Goal: Task Accomplishment & Management: Manage account settings

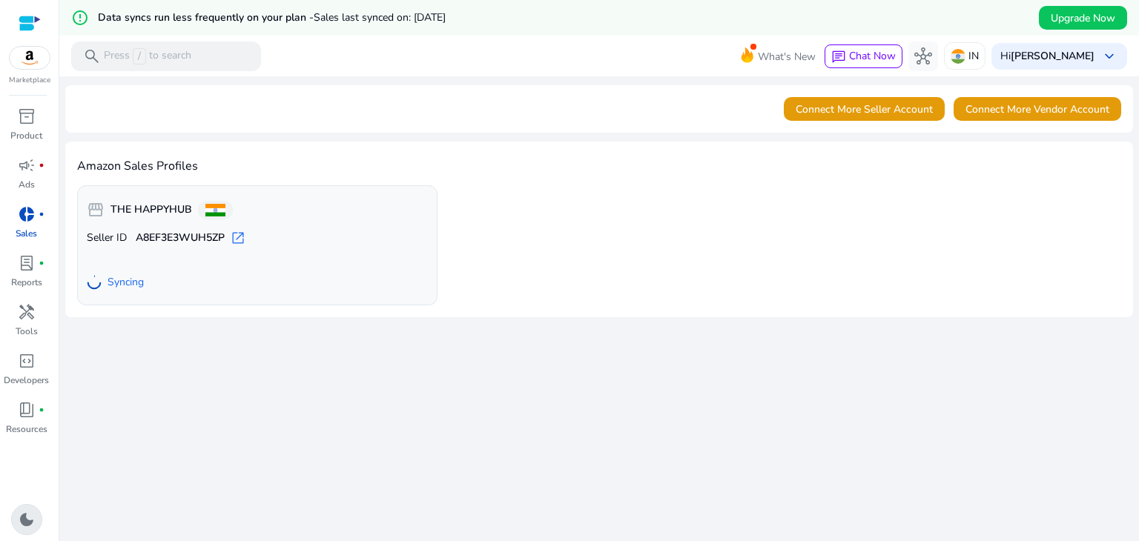
click at [31, 518] on span "dark_mode" at bounding box center [27, 520] width 18 height 18
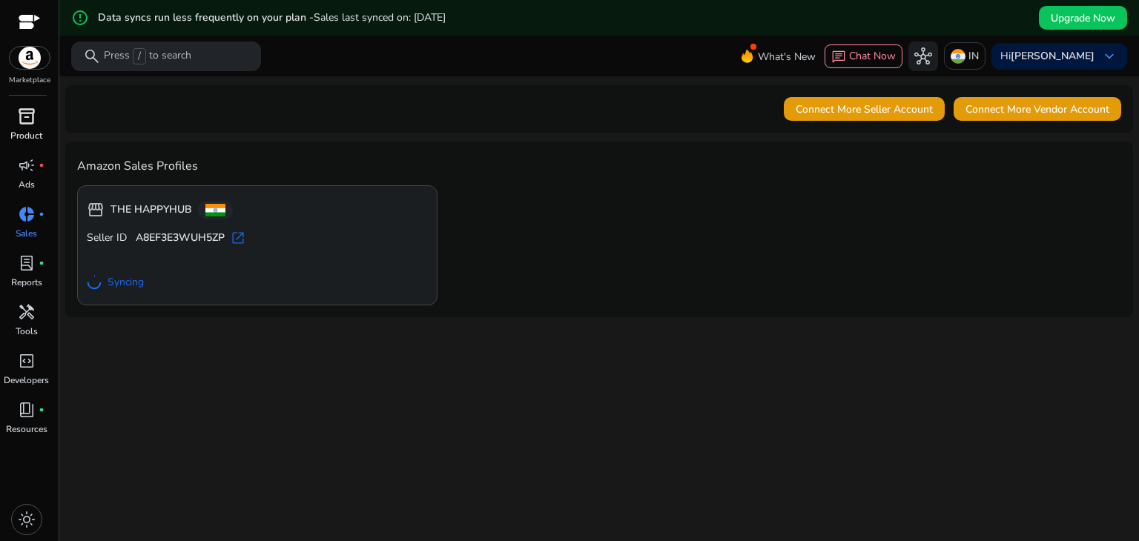
click at [30, 122] on span "inventory_2" at bounding box center [27, 117] width 18 height 18
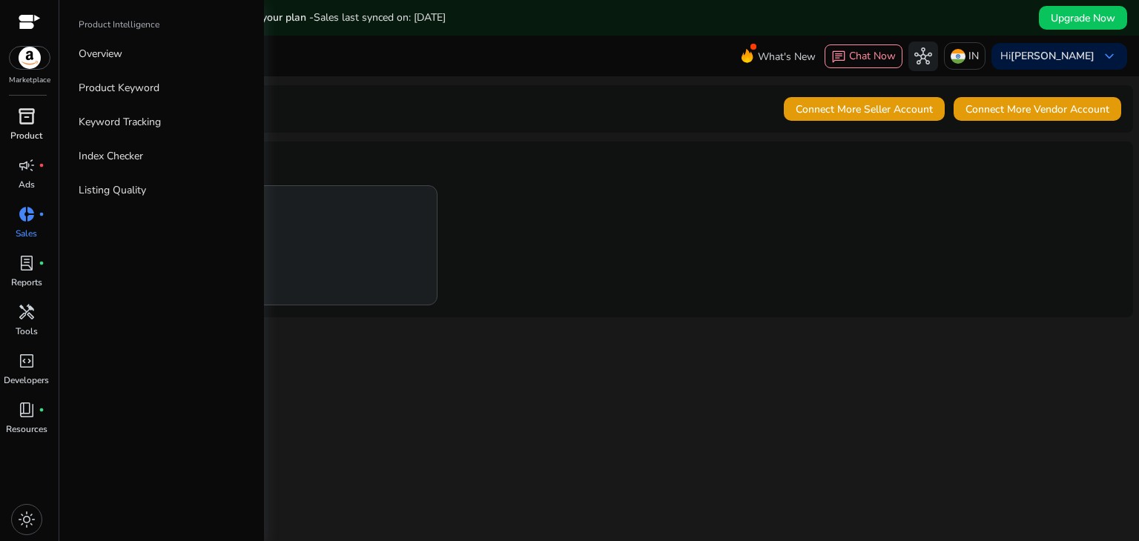
click at [30, 122] on span "inventory_2" at bounding box center [27, 117] width 18 height 18
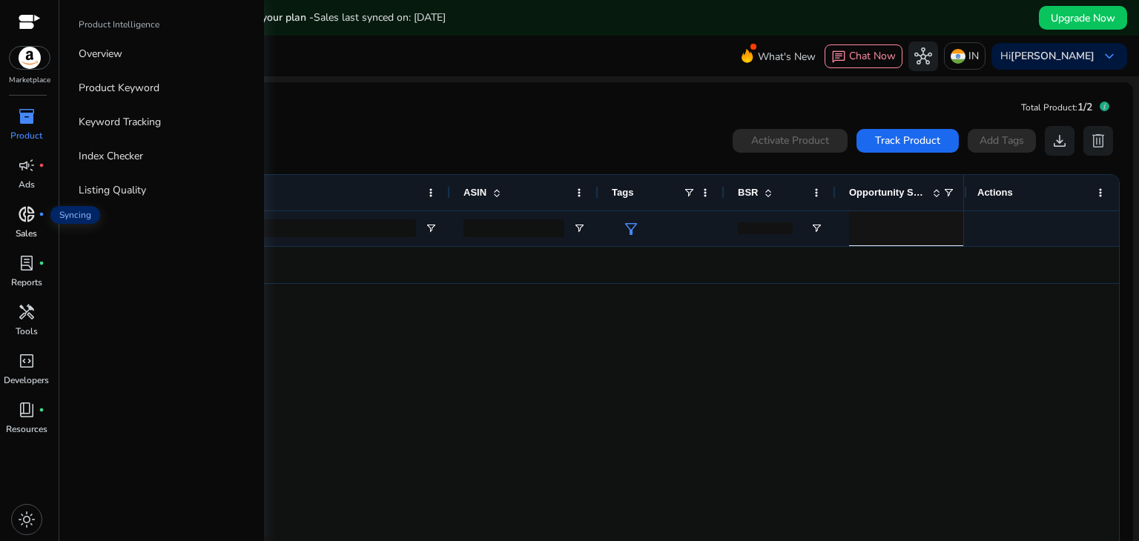
click at [16, 209] on div "donut_small fiber_manual_record" at bounding box center [27, 214] width 42 height 24
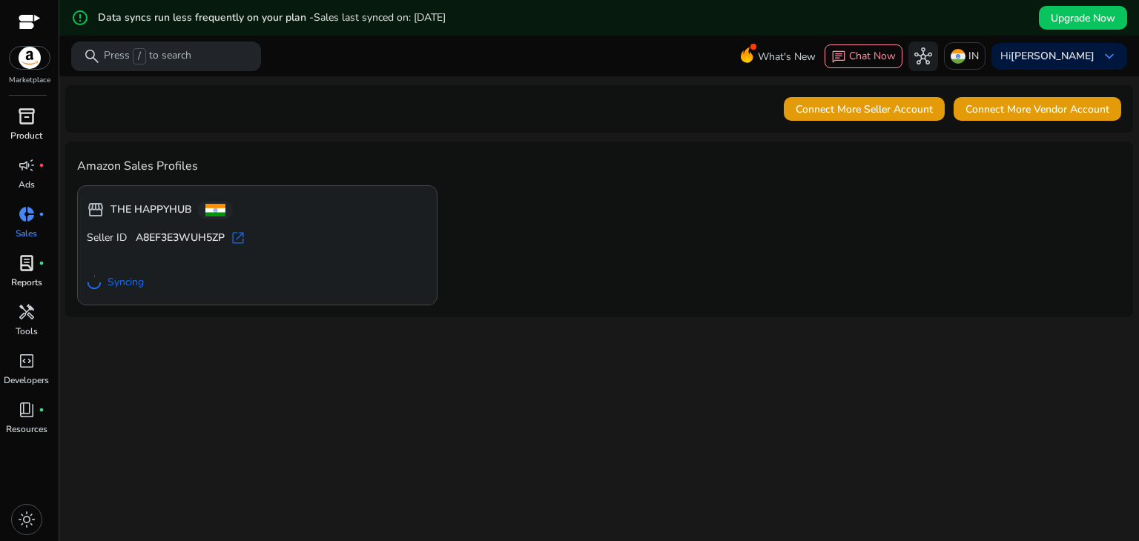
click at [15, 289] on link "lab_profile fiber_manual_record Reports" at bounding box center [26, 275] width 53 height 49
click at [20, 278] on p "Reports" at bounding box center [26, 282] width 31 height 13
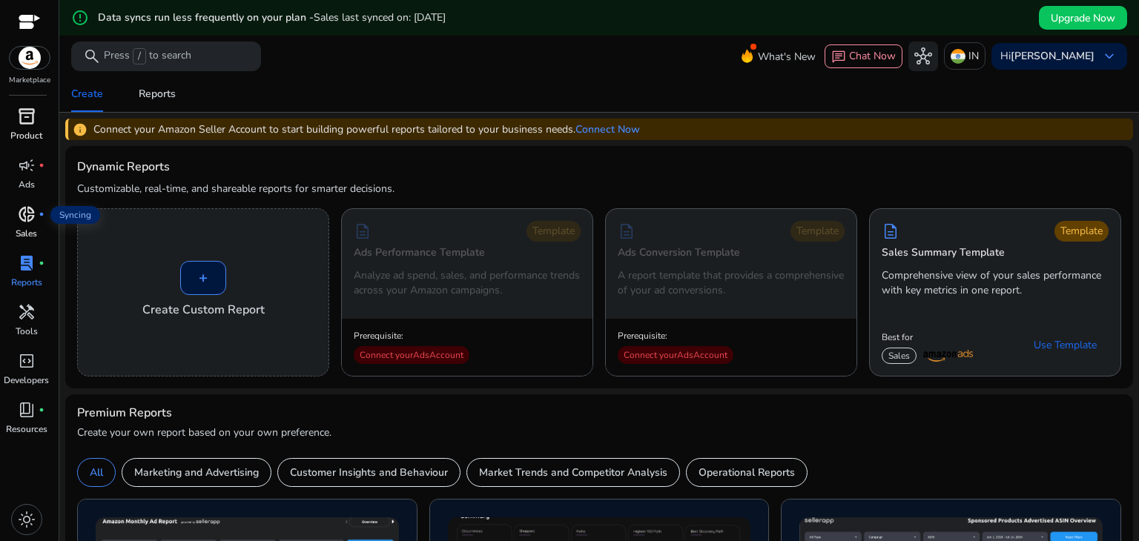
click at [10, 217] on div "donut_small fiber_manual_record" at bounding box center [27, 214] width 42 height 24
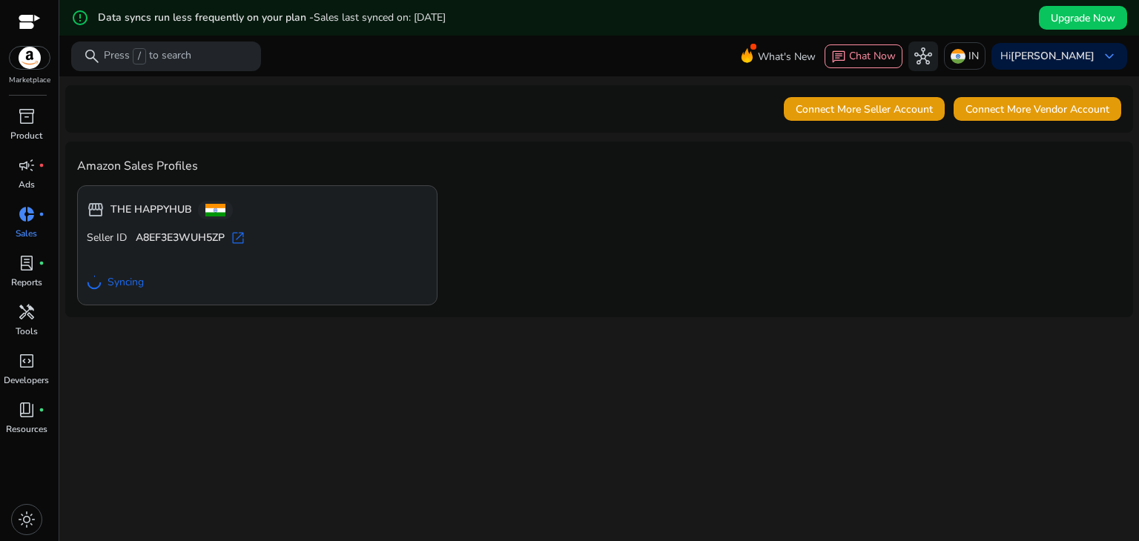
drag, startPoint x: 243, startPoint y: 231, endPoint x: 165, endPoint y: 209, distance: 81.5
click at [165, 209] on b "THE HAPPYHUB" at bounding box center [152, 209] width 82 height 15
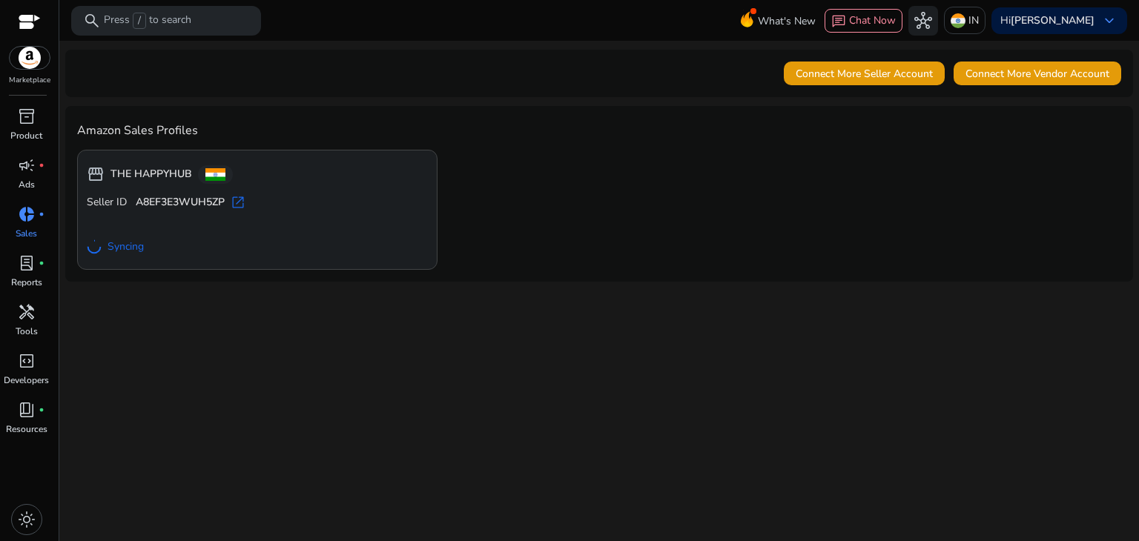
click at [98, 271] on div "Amazon Sales Profiles storefront THE HAPPYHUB Seller ID A8EF3E3WUH5ZP open_in_n…" at bounding box center [599, 194] width 1068 height 176
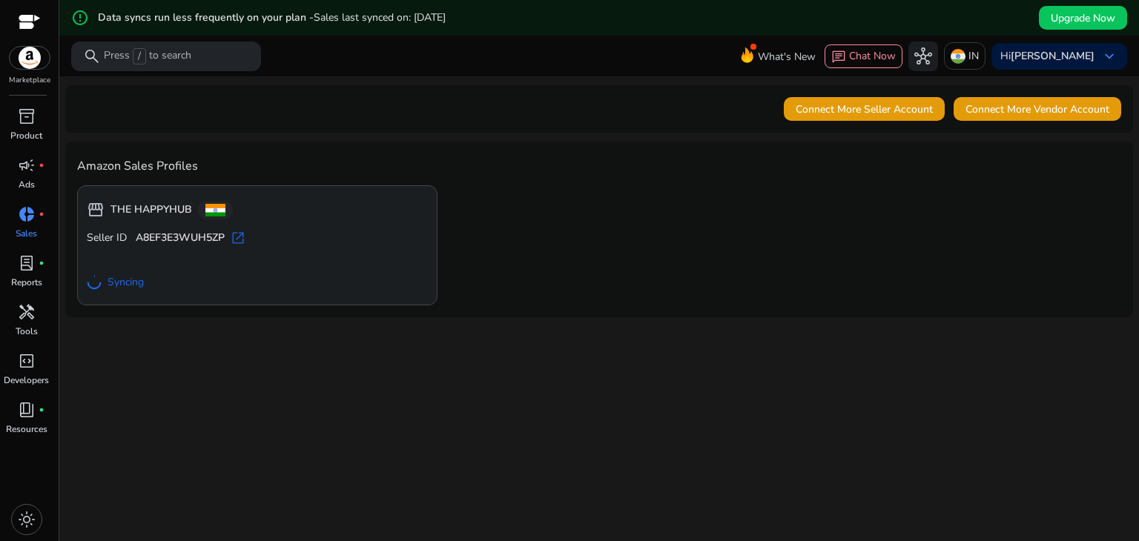
click at [85, 309] on div "Amazon Sales Profiles storefront THE HAPPYHUB Seller ID A8EF3E3WUH5ZP open_in_n…" at bounding box center [599, 230] width 1068 height 176
click at [629, 332] on div "We are getting things ready for you... Connect More Seller Account Connect More…" at bounding box center [599, 326] width 1068 height 501
